Goal: Communication & Community: Answer question/provide support

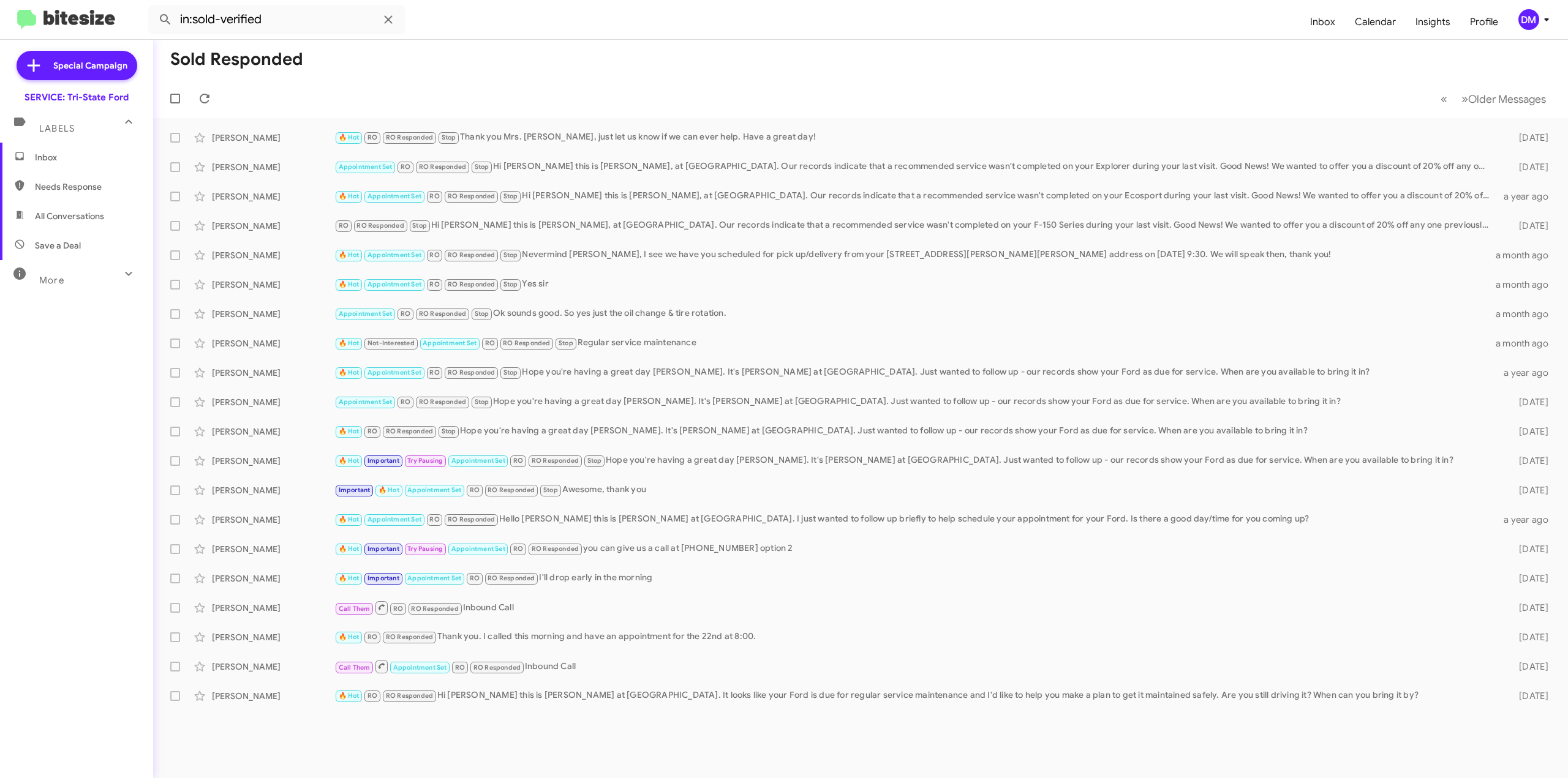
click at [57, 155] on span "Inbox" at bounding box center [87, 157] width 104 height 12
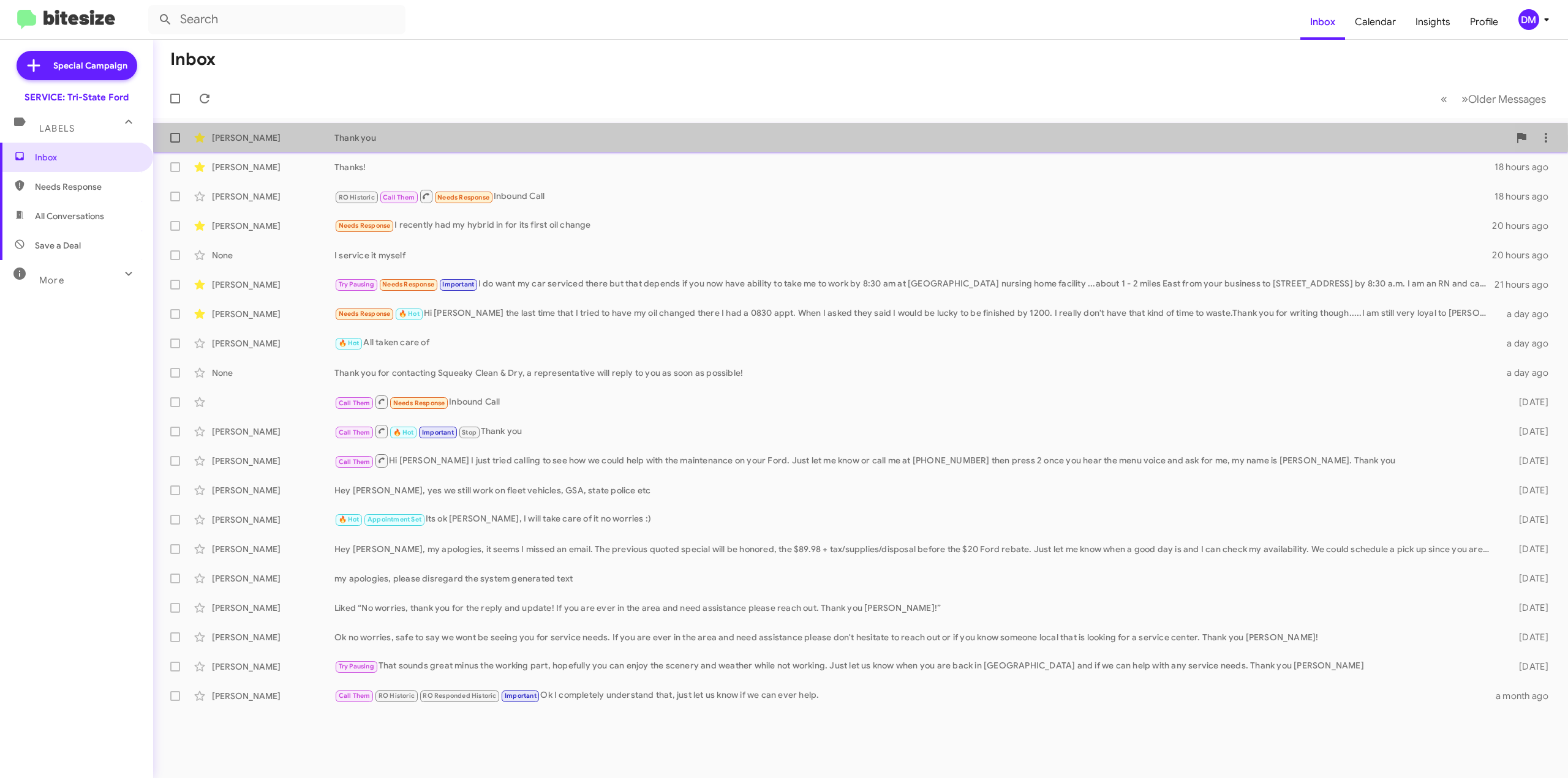
click at [296, 146] on div "[PERSON_NAME] Thank you 17 hours ago" at bounding box center [861, 138] width 1395 height 25
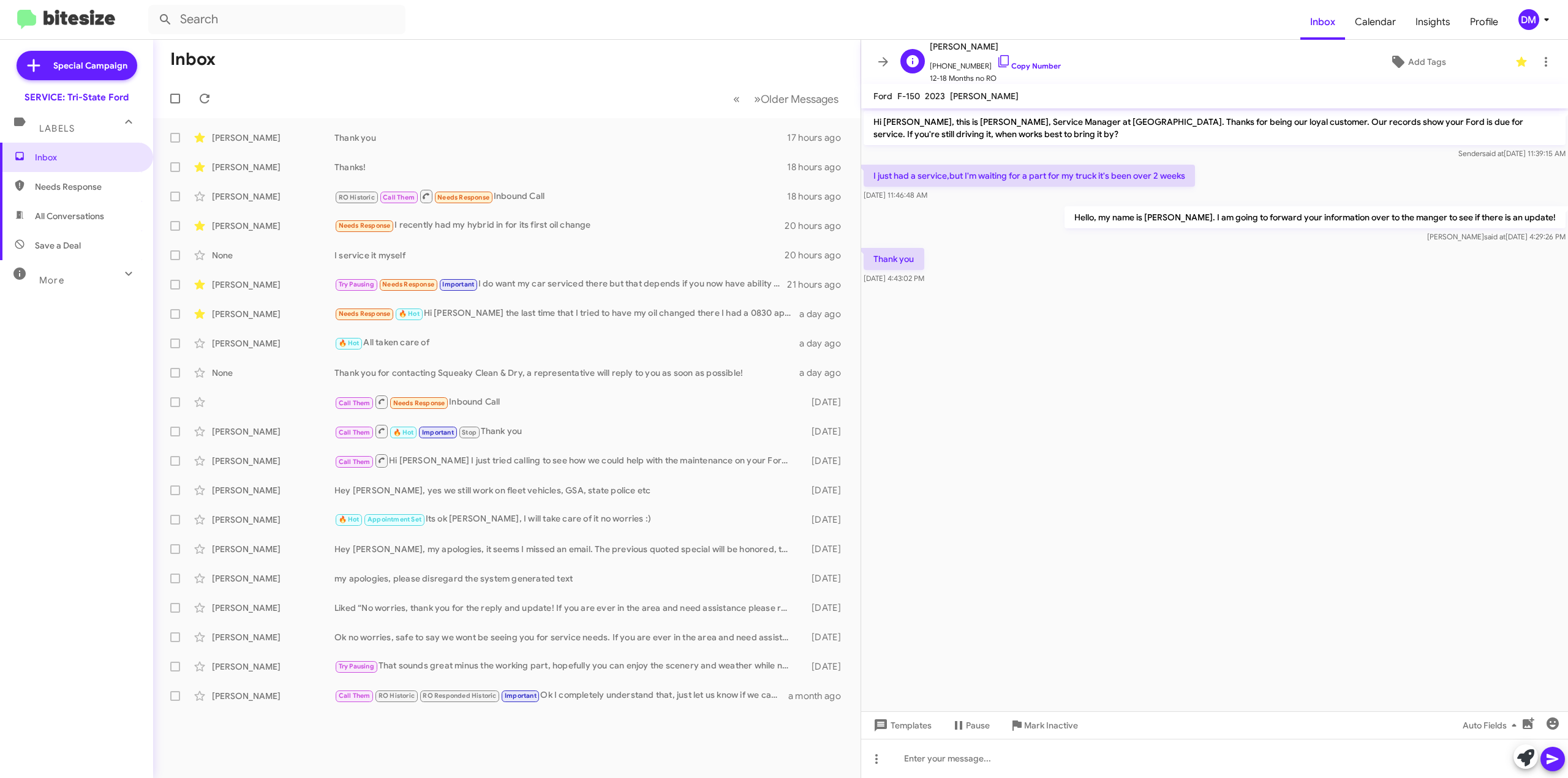
drag, startPoint x: 963, startPoint y: 47, endPoint x: 1015, endPoint y: 47, distance: 52.0
click at [1015, 47] on span "[PERSON_NAME]" at bounding box center [995, 46] width 131 height 14
copy span "[PERSON_NAME]"
click at [268, 140] on div "[PERSON_NAME]" at bounding box center [273, 137] width 123 height 12
click at [1015, 65] on link "Copy Number" at bounding box center [1028, 66] width 65 height 10
